Goal: Task Accomplishment & Management: Complete application form

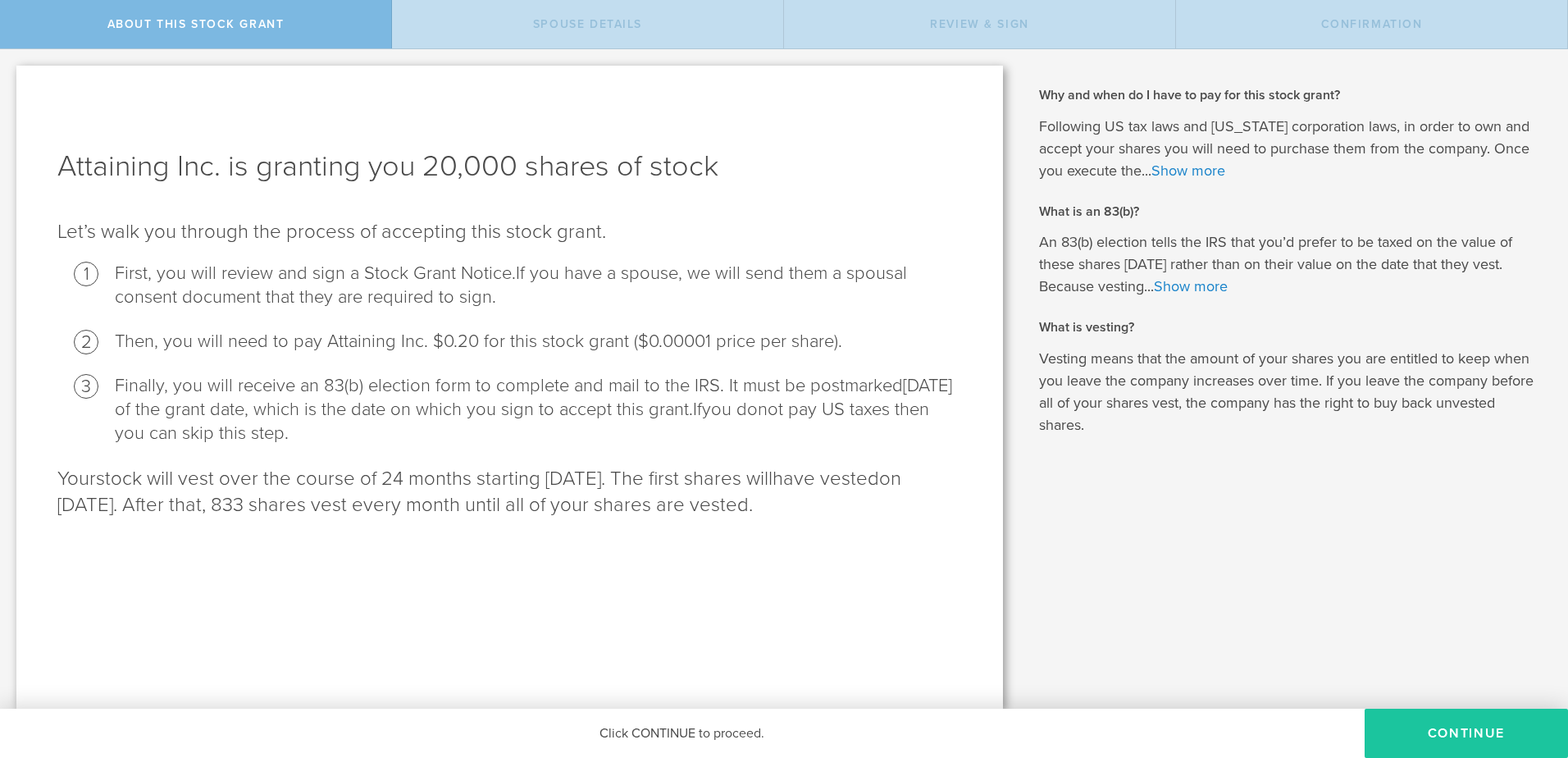
click at [1472, 743] on button "CONTINUE" at bounding box center [1467, 733] width 204 height 50
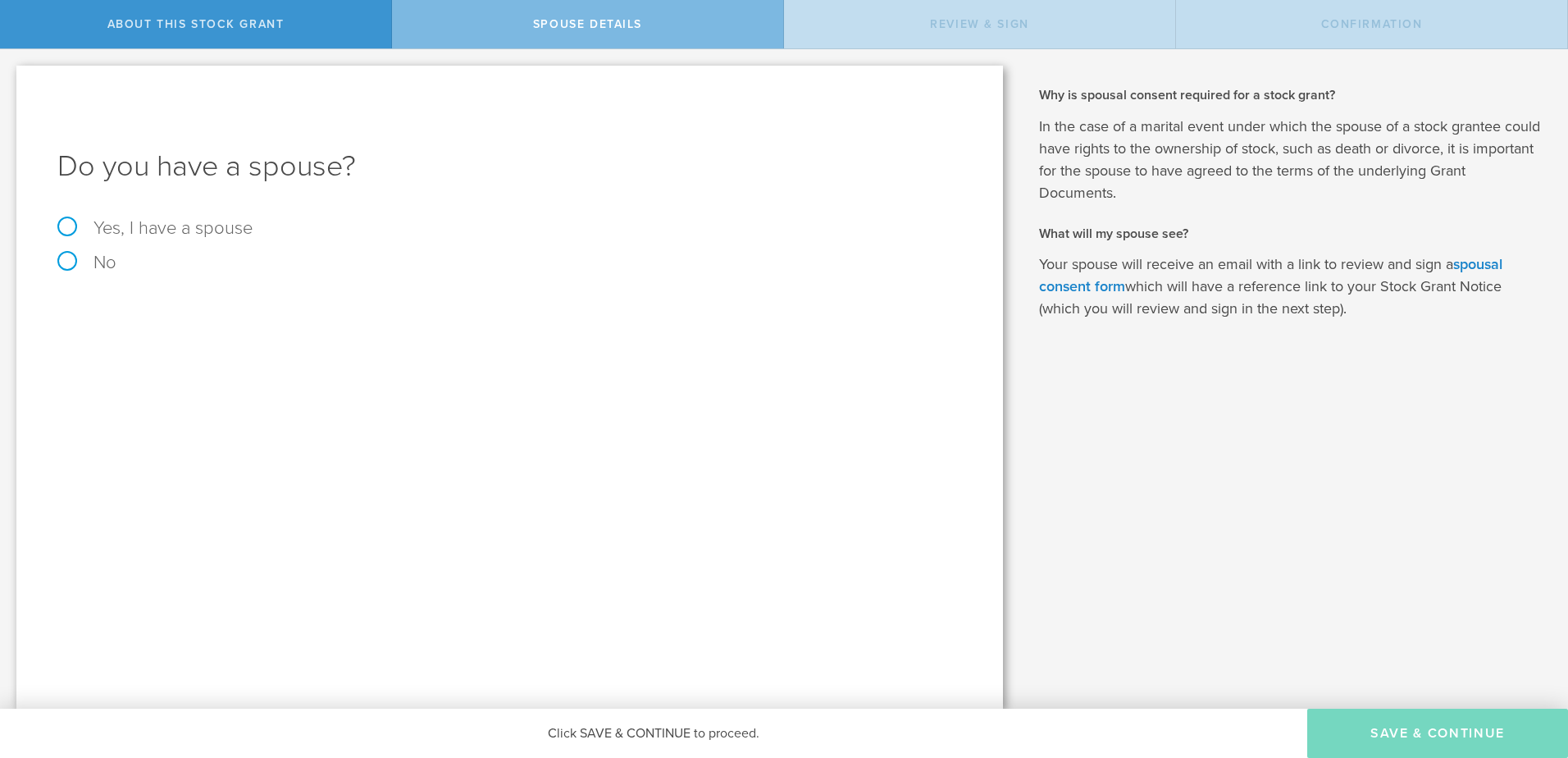
click at [68, 225] on label "Yes, I have a spouse" at bounding box center [510, 227] width 905 height 18
click at [11, 76] on input "Yes, I have a spouse" at bounding box center [5, 62] width 11 height 26
radio input "true"
click at [232, 358] on input "text" at bounding box center [567, 360] width 773 height 24
type input "E"
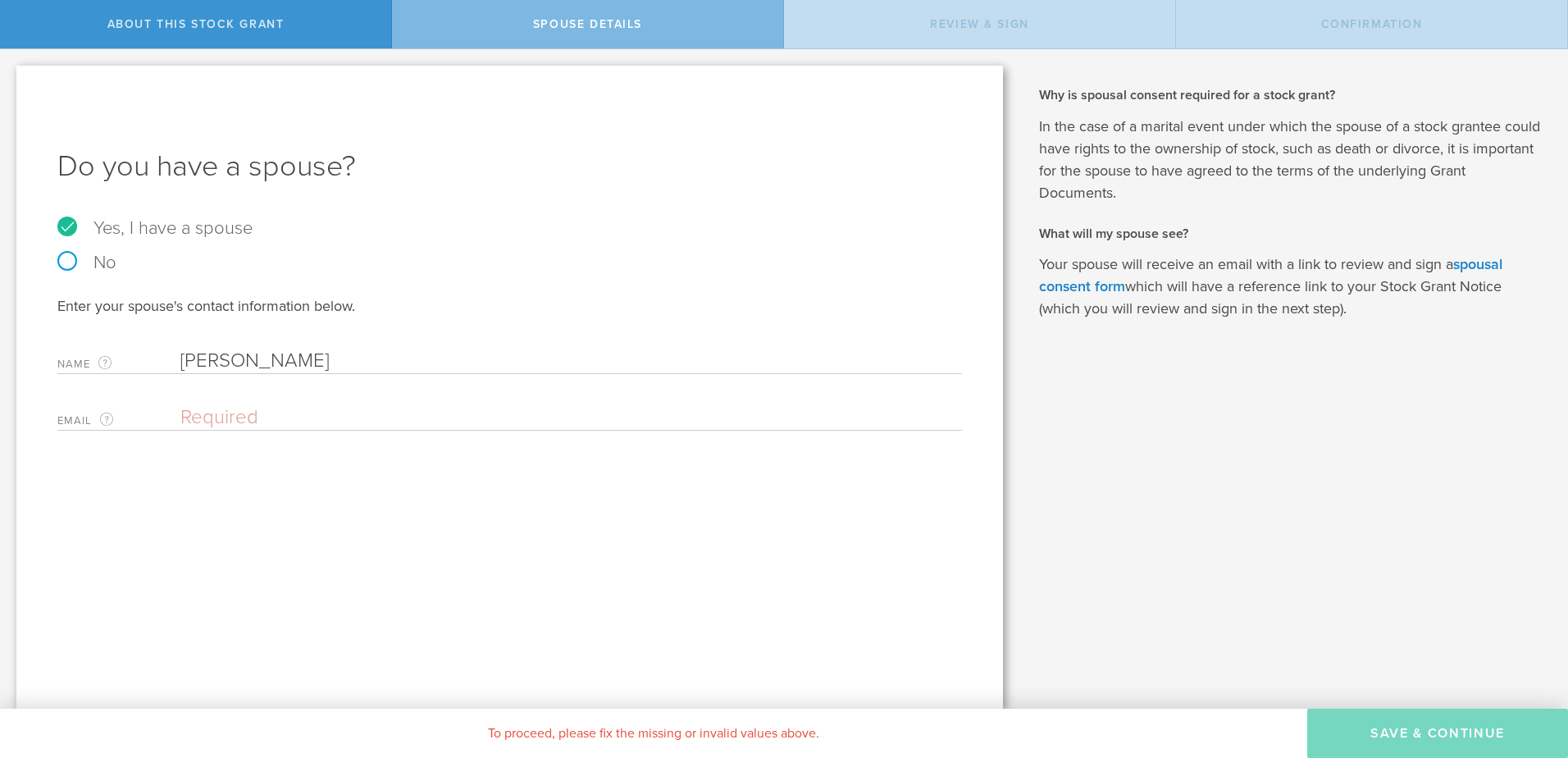
type input "[PERSON_NAME]"
click at [420, 482] on div "Do you have a spouse? Yes, I have a spouse No Enter your spouse's contact infor…" at bounding box center [510, 387] width 987 height 643
drag, startPoint x: 605, startPoint y: 409, endPoint x: 119, endPoint y: 415, distance: 486.0
click at [119, 415] on div "Email The email address of your spouse. eric.dansky@cooperfamilyoffice.com Ente…" at bounding box center [510, 414] width 905 height 34
type input "ericdansky@yahoo.com"
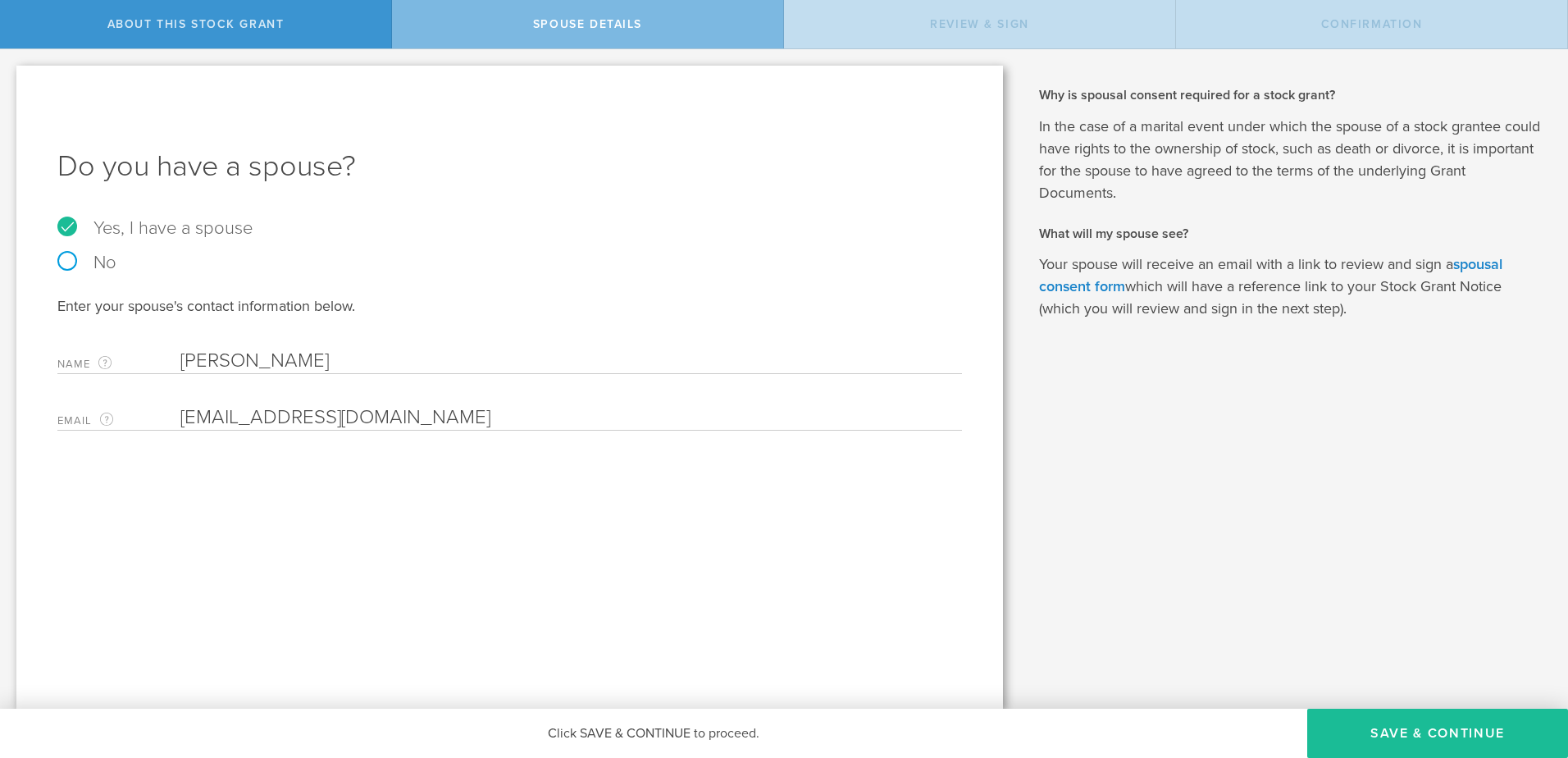
click at [323, 488] on div "Do you have a spouse? Yes, I have a spouse No Enter your spouse's contact infor…" at bounding box center [510, 387] width 987 height 643
click at [1430, 733] on button "Save & Continue" at bounding box center [1438, 733] width 261 height 50
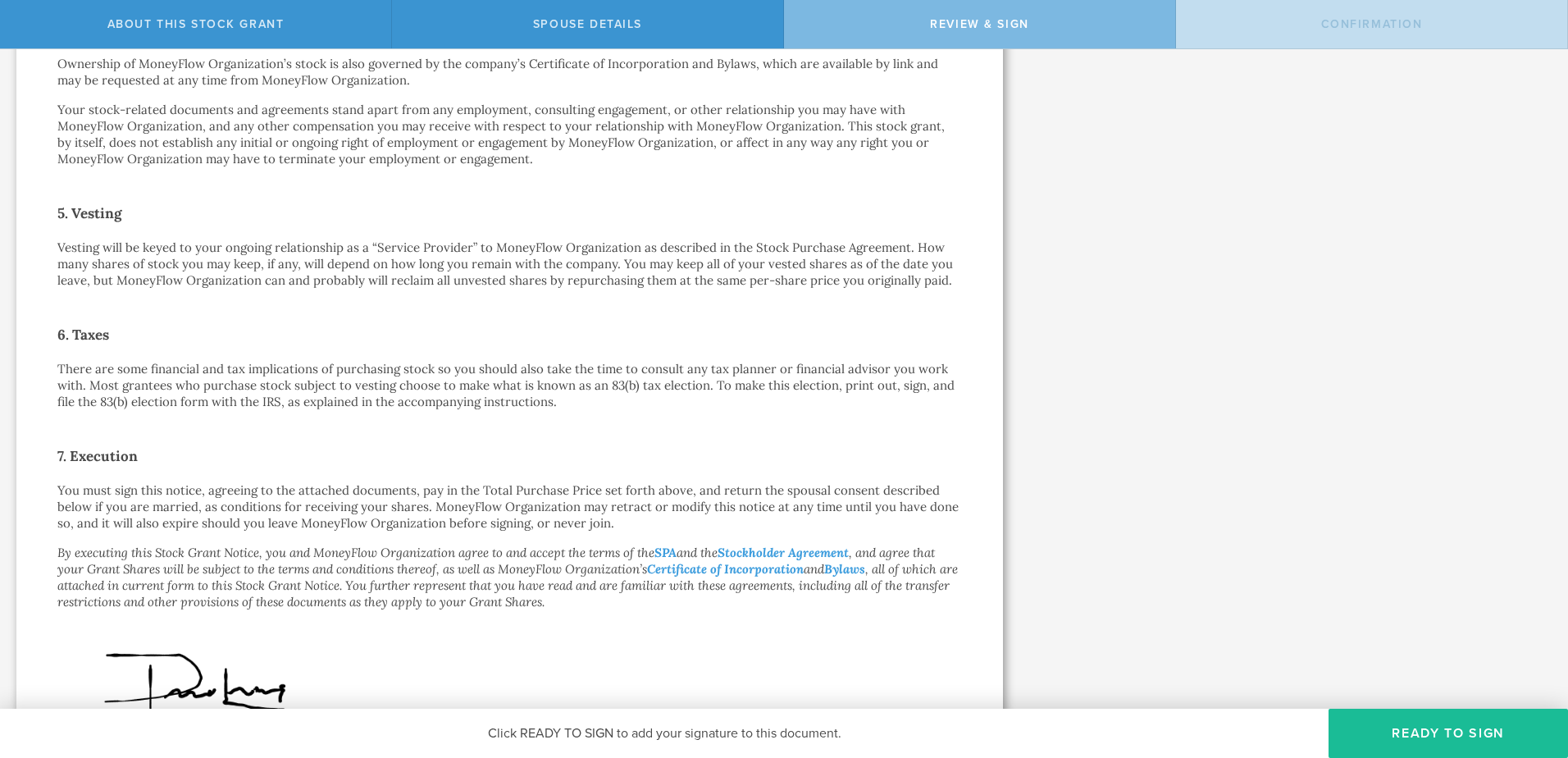
scroll to position [1037, 0]
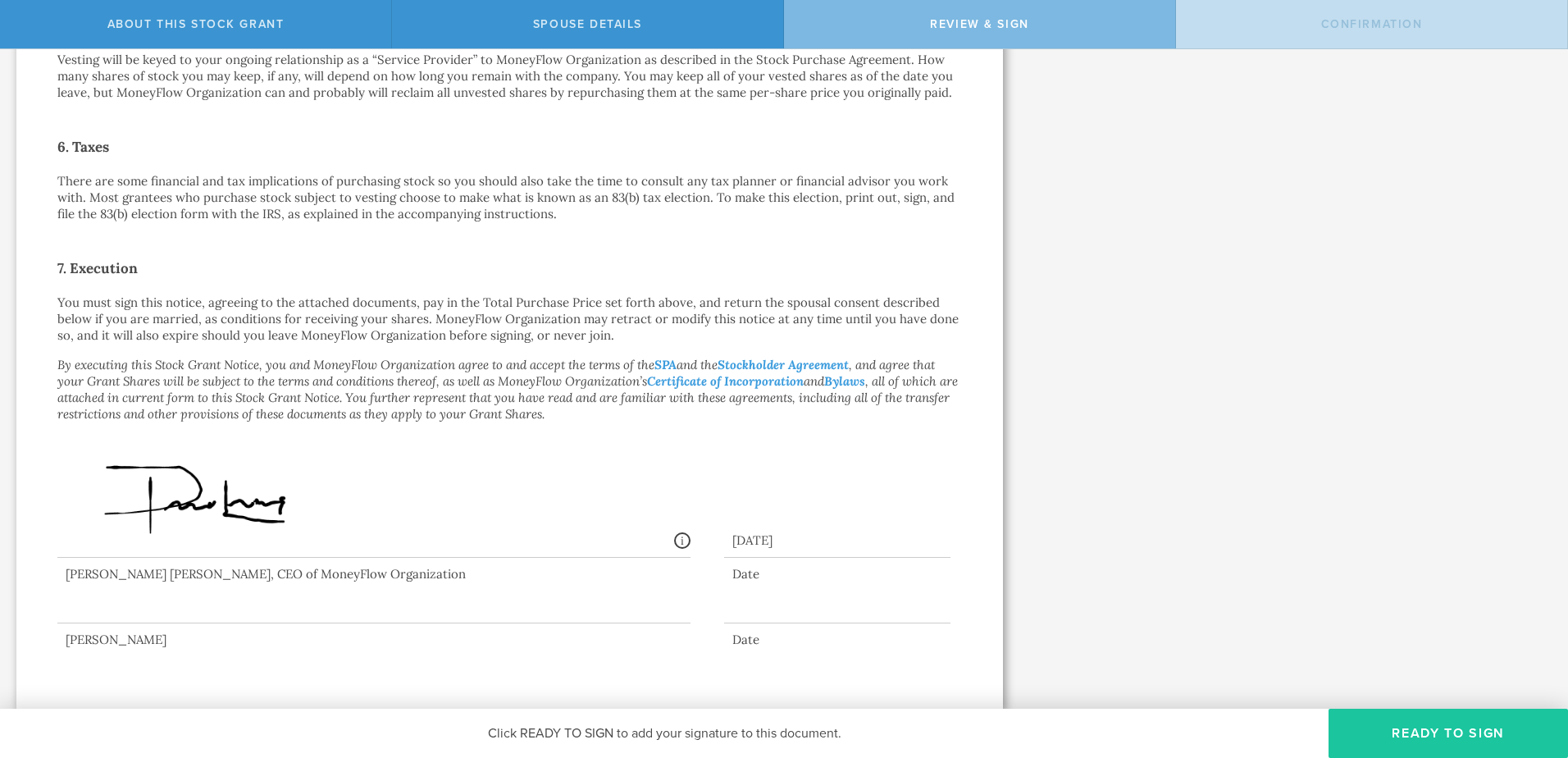
click at [1406, 725] on button "Ready to Sign" at bounding box center [1449, 733] width 240 height 50
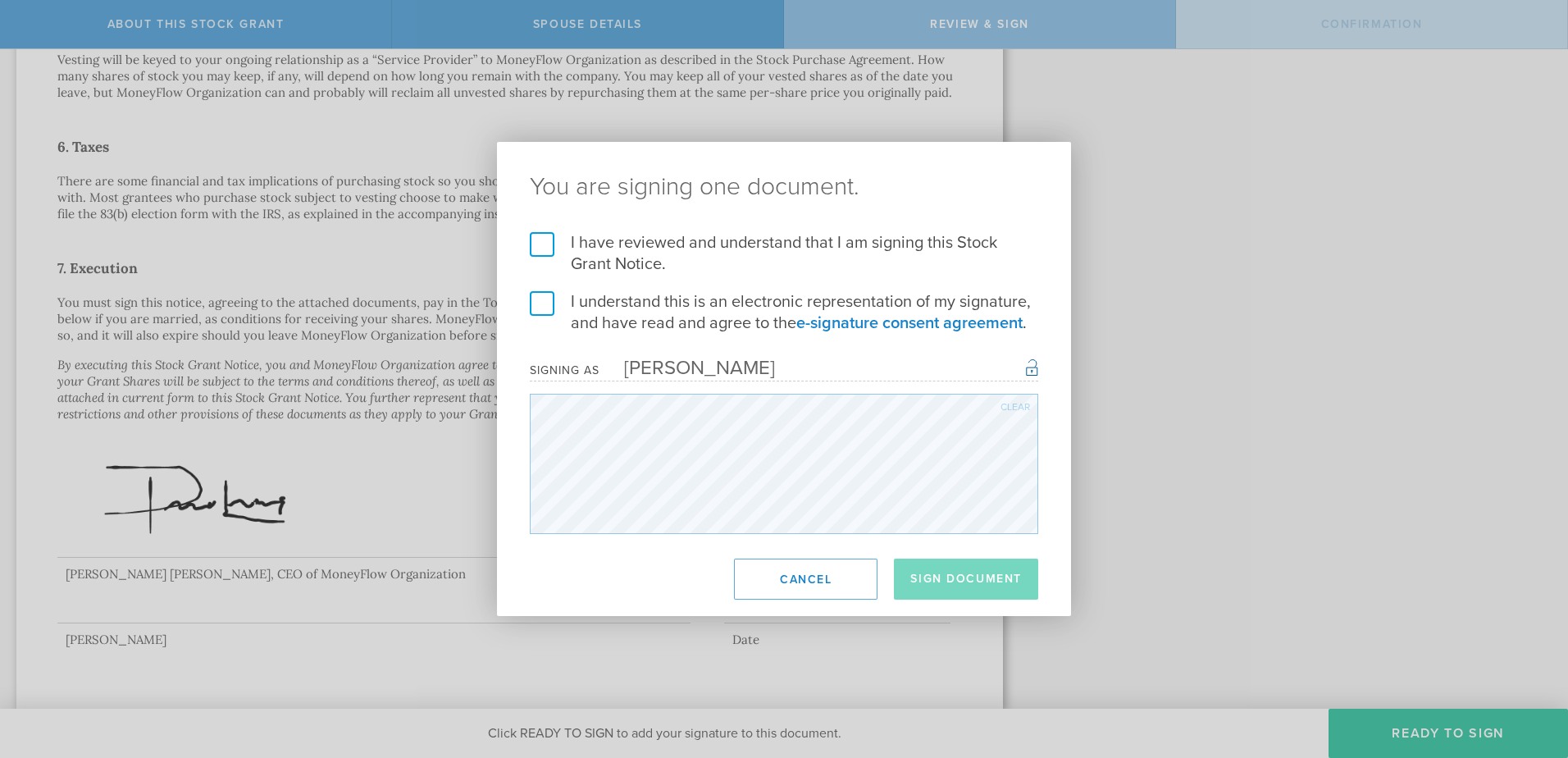
click at [549, 245] on label "I have reviewed and understand that I am signing this Stock Grant Notice." at bounding box center [784, 253] width 509 height 43
click at [0, 0] on input "I have reviewed and understand that I am signing this Stock Grant Notice." at bounding box center [0, 0] width 0 height 0
click at [548, 298] on label "I understand this is an electronic representation of my signature, and have rea…" at bounding box center [784, 312] width 509 height 43
click at [0, 0] on input "I understand this is an electronic representation of my signature, and have rea…" at bounding box center [0, 0] width 0 height 0
click at [946, 564] on button "Sign Document" at bounding box center [967, 579] width 145 height 41
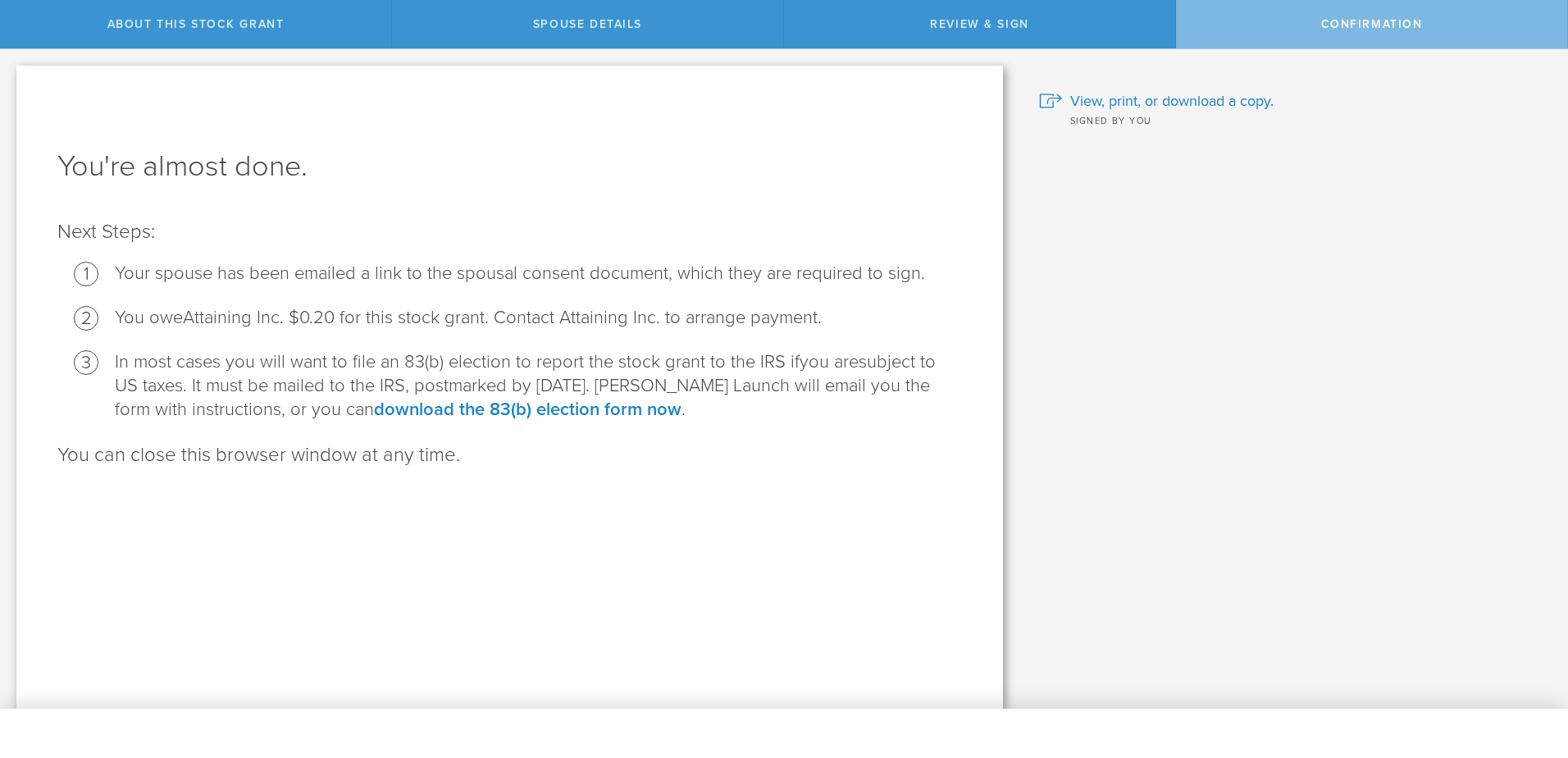
scroll to position [0, 0]
click at [462, 406] on link "download the 83(b) election form now" at bounding box center [528, 409] width 308 height 21
